Goal: Navigation & Orientation: Find specific page/section

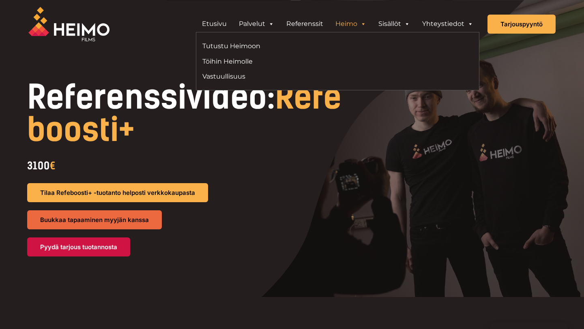
click at [355, 24] on link "Heimo" at bounding box center [350, 24] width 43 height 16
click at [230, 45] on link "Tutustu Heimoon" at bounding box center [266, 46] width 129 height 11
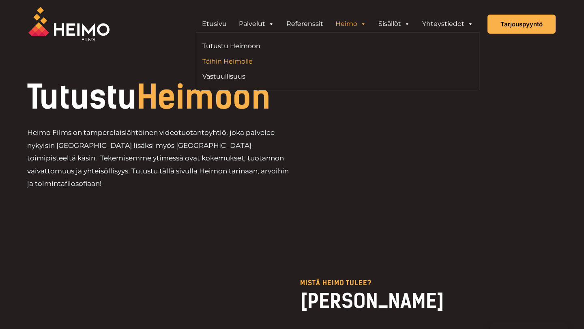
click at [251, 60] on link "Töihin Heimolle" at bounding box center [266, 61] width 129 height 11
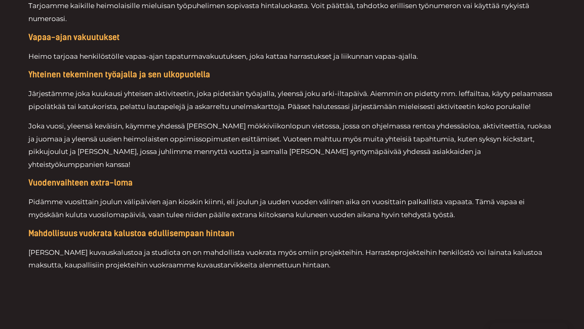
scroll to position [1543, 0]
